Goal: Transaction & Acquisition: Purchase product/service

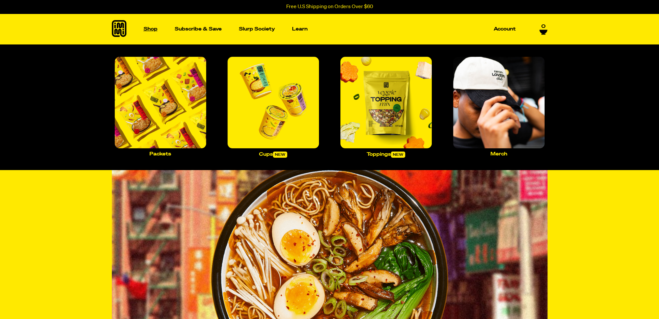
click at [151, 25] on link "Shop" at bounding box center [150, 29] width 19 height 31
click at [153, 29] on p "Shop" at bounding box center [151, 29] width 14 height 5
click at [175, 119] on img "Main navigation" at bounding box center [160, 102] width 91 height 91
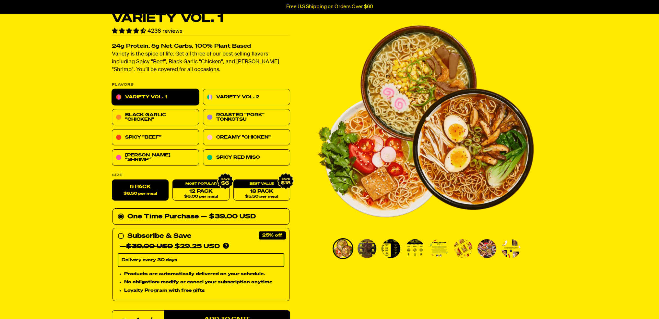
scroll to position [32, 0]
